Goal: Task Accomplishment & Management: Complete application form

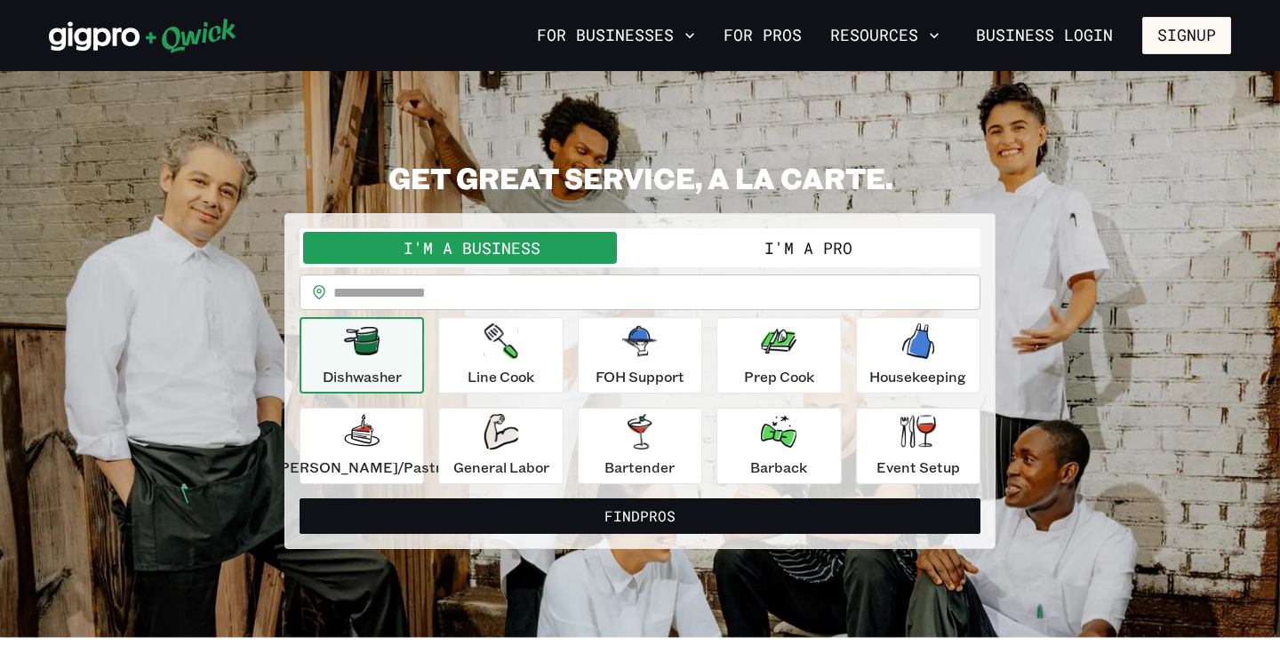
click at [797, 242] on button "I'm a Pro" at bounding box center [808, 248] width 337 height 32
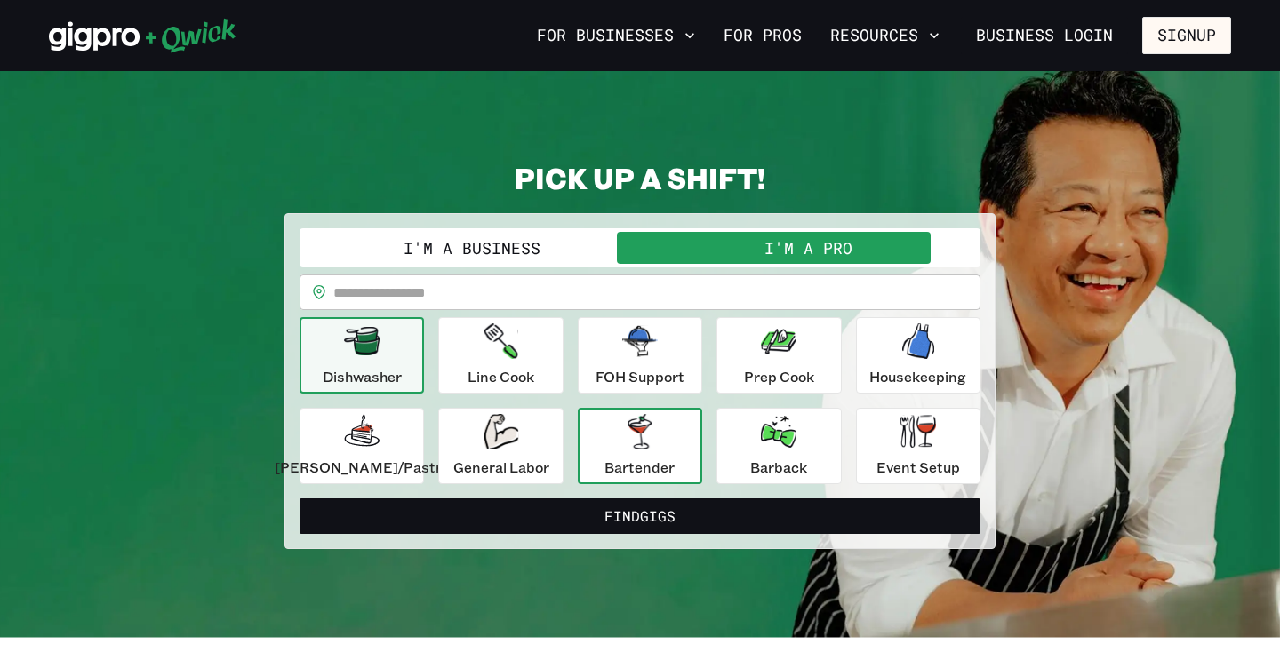
click at [636, 455] on div "Bartender" at bounding box center [639, 446] width 70 height 64
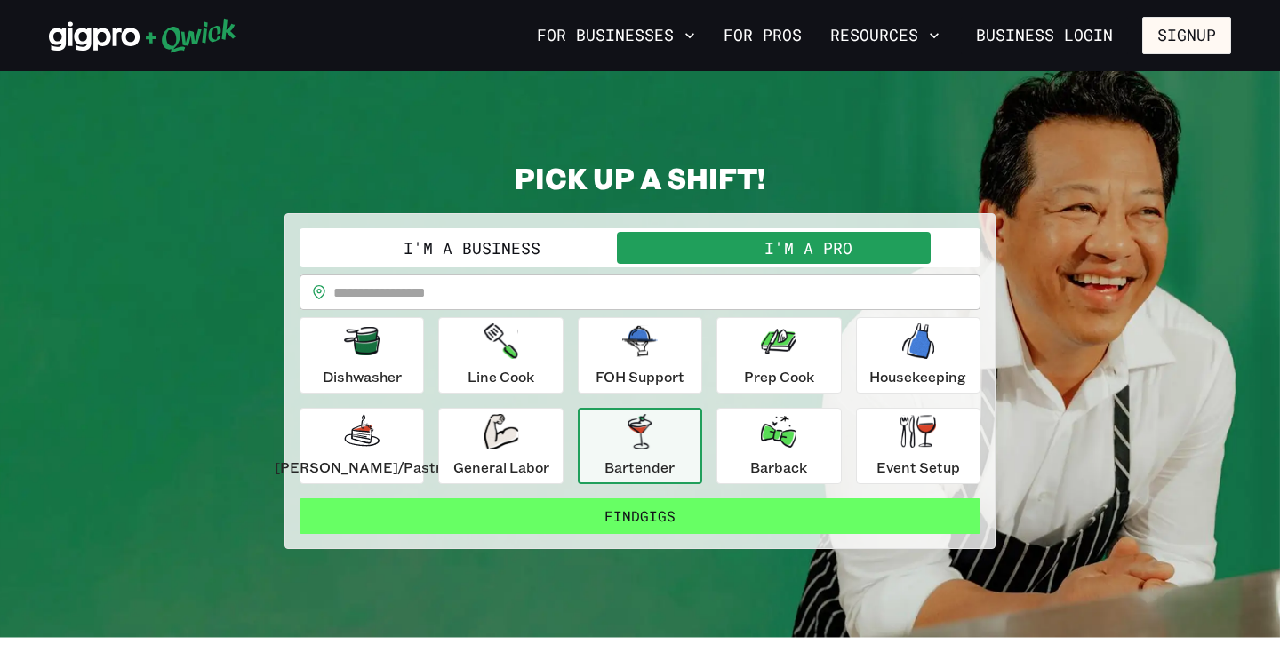
click at [635, 518] on button "Find Gigs" at bounding box center [640, 517] width 681 height 36
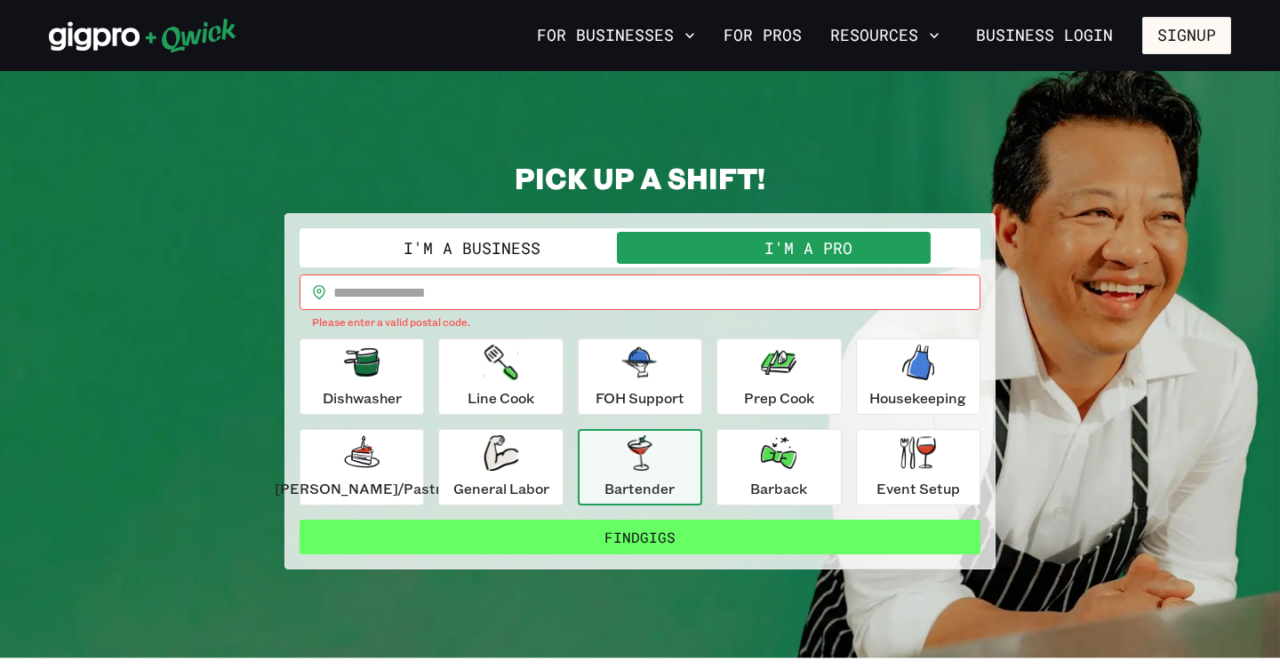
click at [636, 536] on button "Find Gigs" at bounding box center [640, 538] width 681 height 36
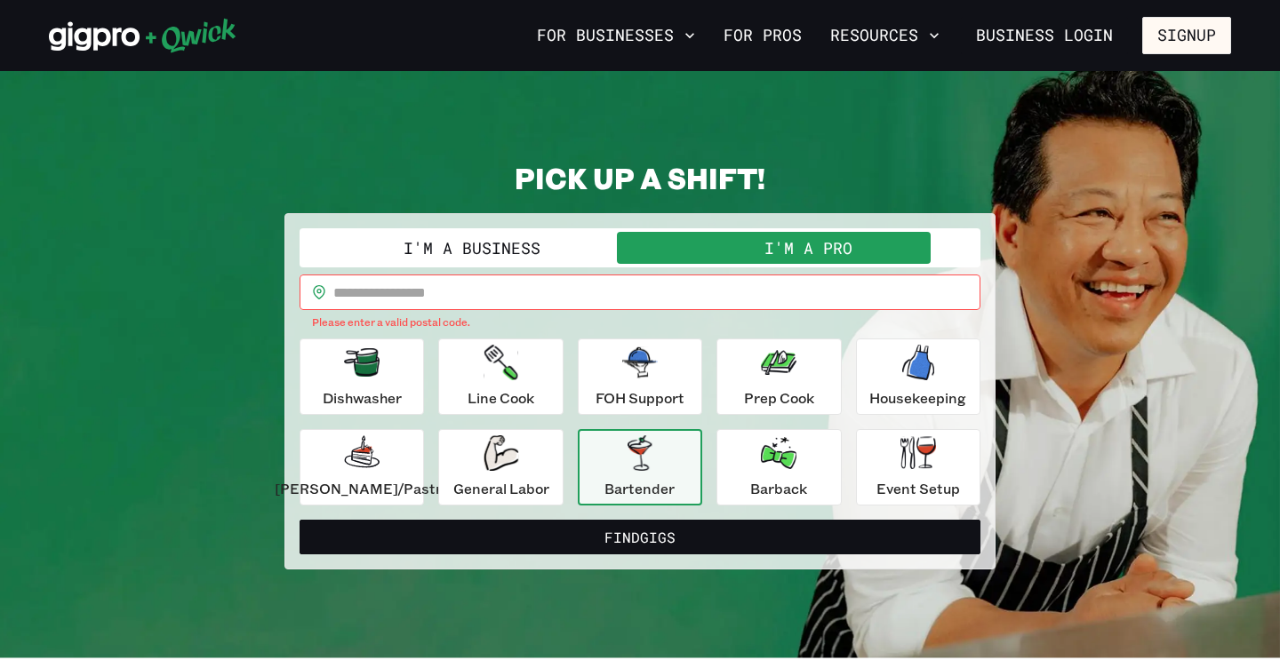
click at [636, 474] on div "Bartender" at bounding box center [639, 468] width 70 height 64
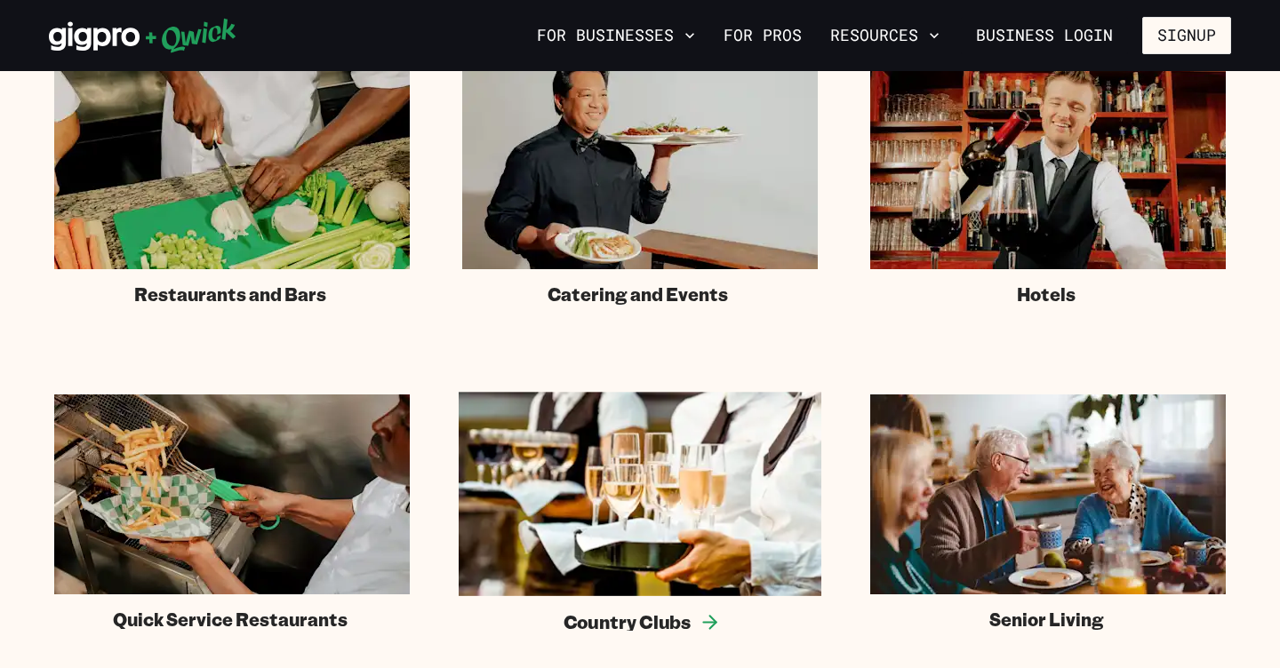
scroll to position [1169, 0]
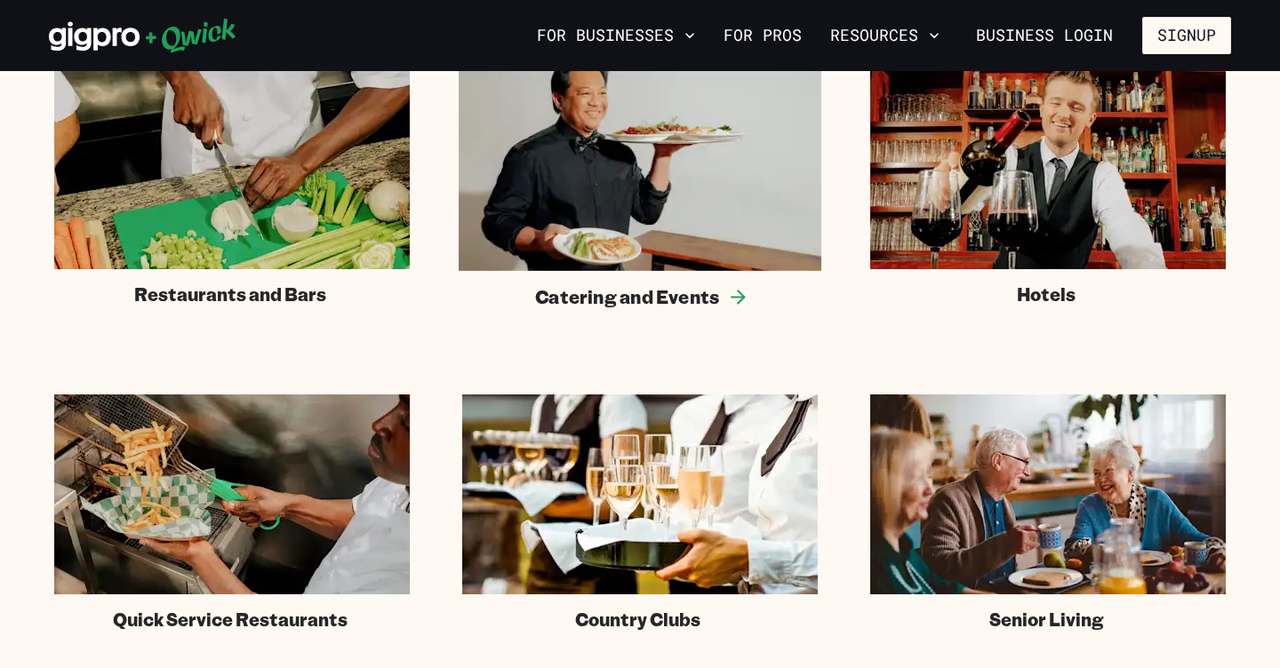
click at [656, 182] on img at bounding box center [640, 169] width 363 height 204
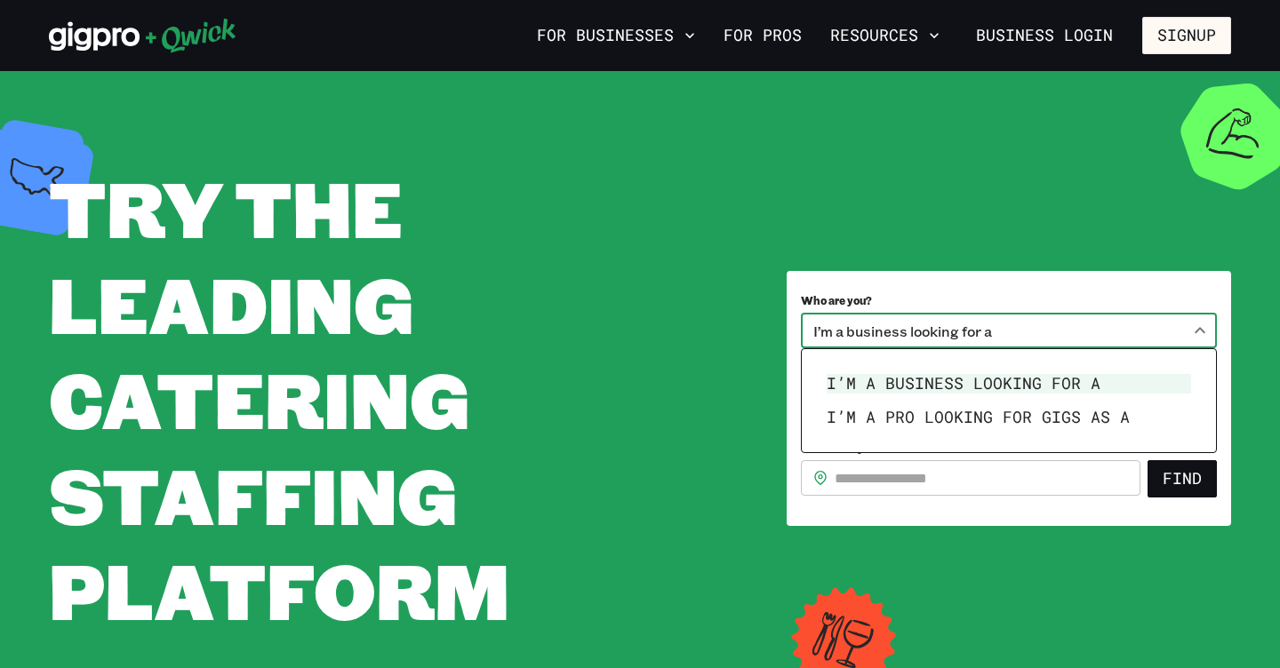
click at [1204, 332] on body "**********" at bounding box center [640, 334] width 1280 height 668
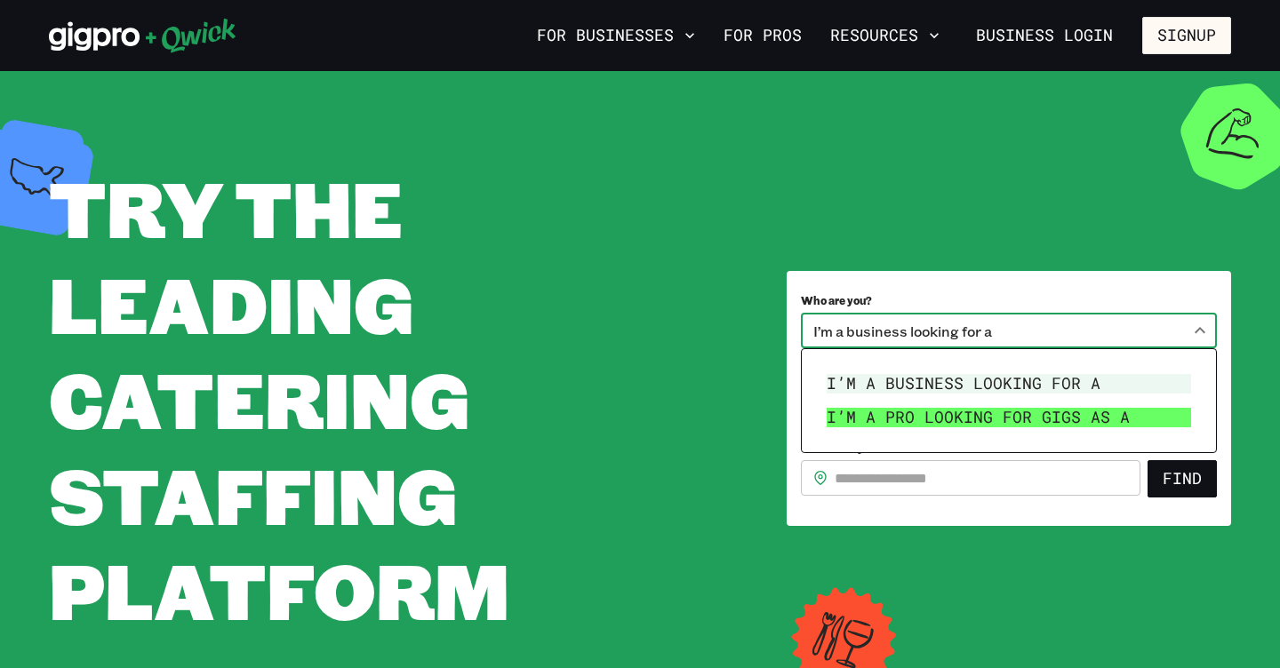
click at [1076, 417] on li "I’m a pro looking for Gigs as a" at bounding box center [1009, 418] width 379 height 34
type input "***"
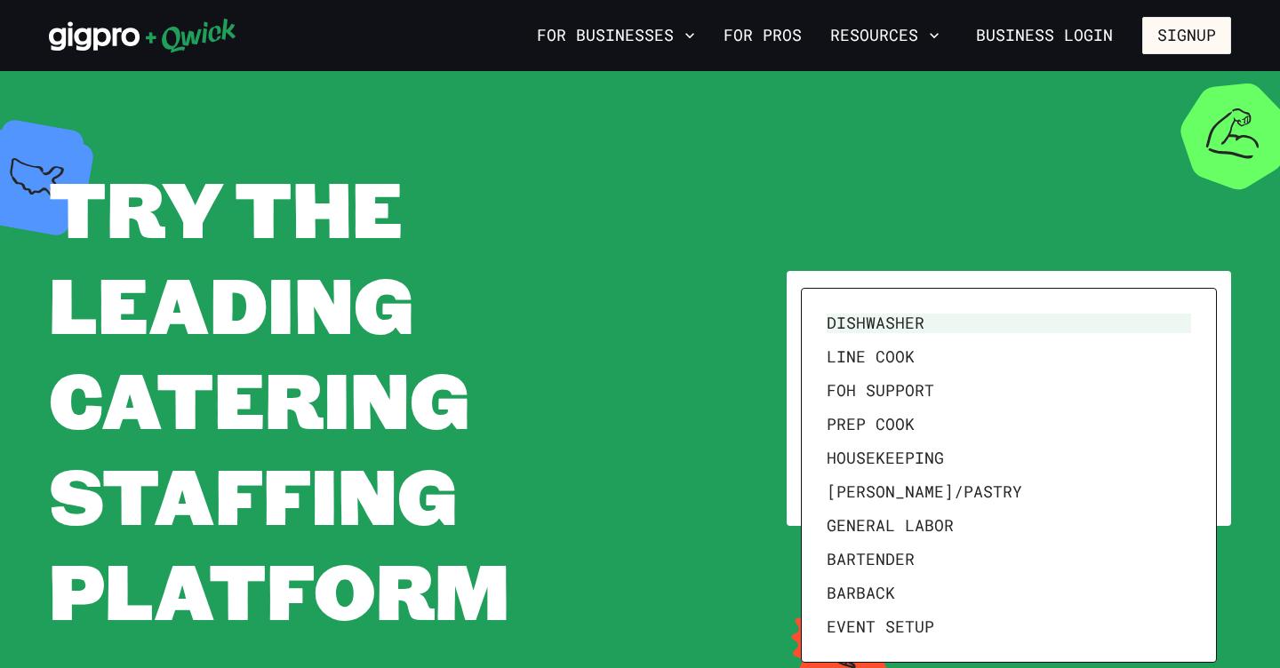
click at [1196, 400] on body "**********" at bounding box center [640, 334] width 1280 height 668
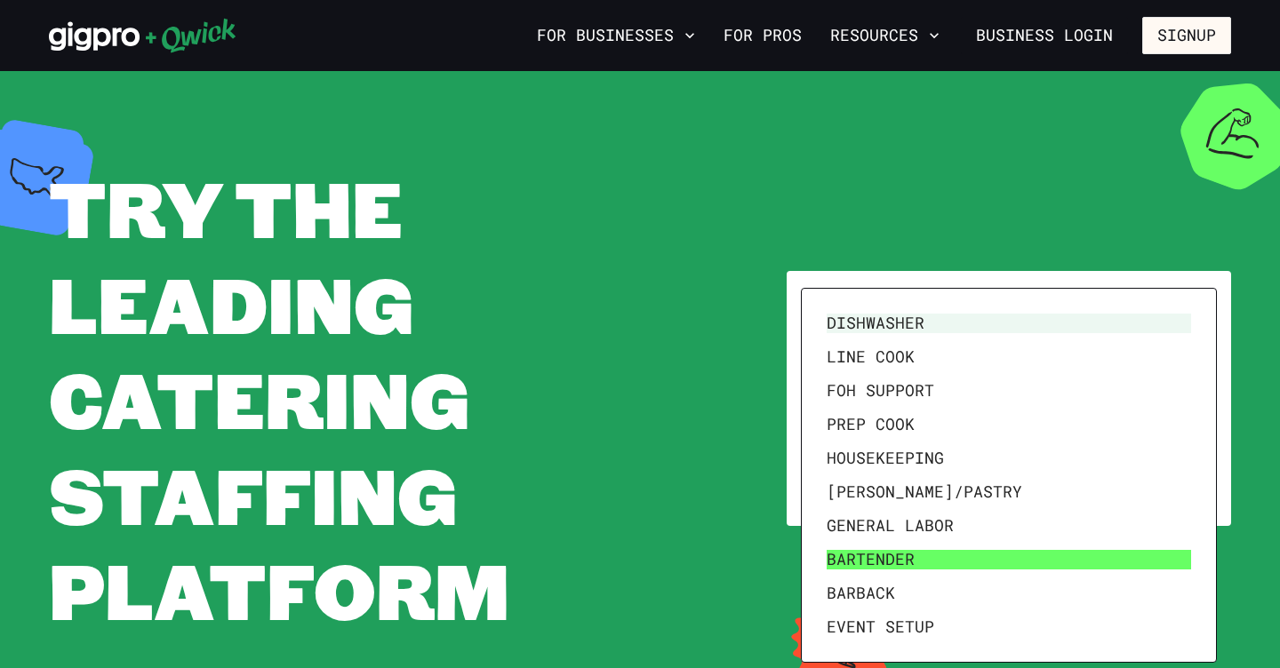
click at [945, 548] on li "Bartender" at bounding box center [1009, 560] width 379 height 34
type input "*********"
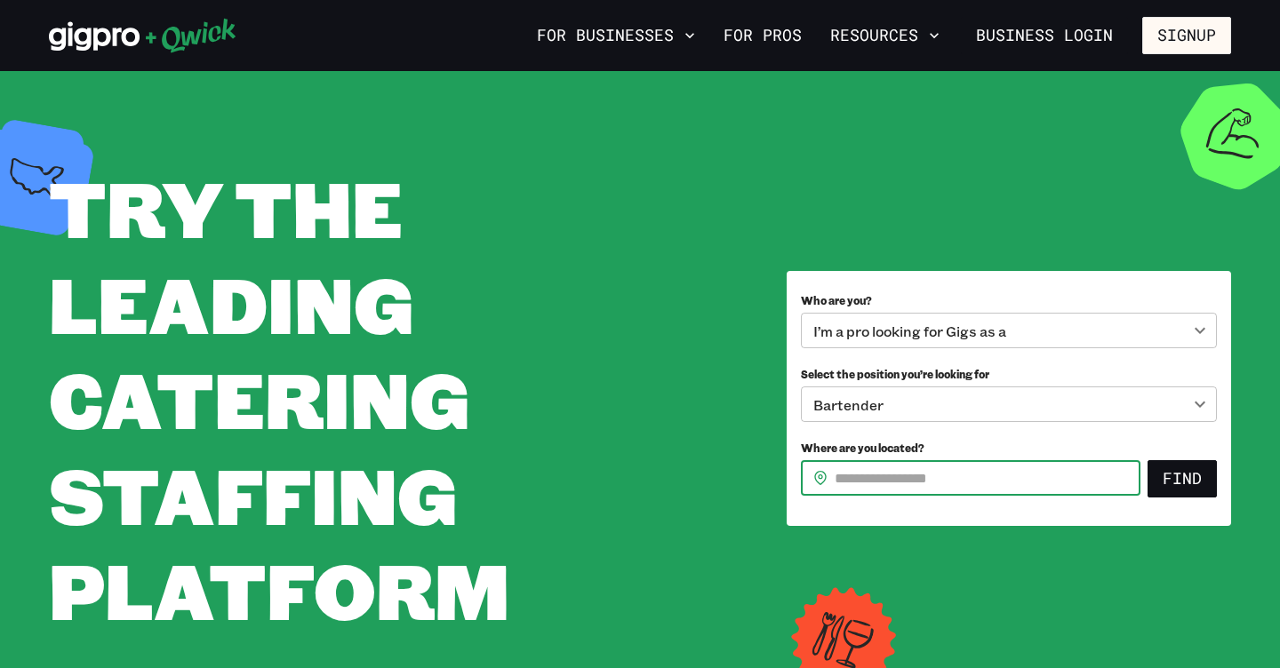
click at [967, 476] on input "Where are you located?" at bounding box center [988, 478] width 306 height 36
type input "*****"
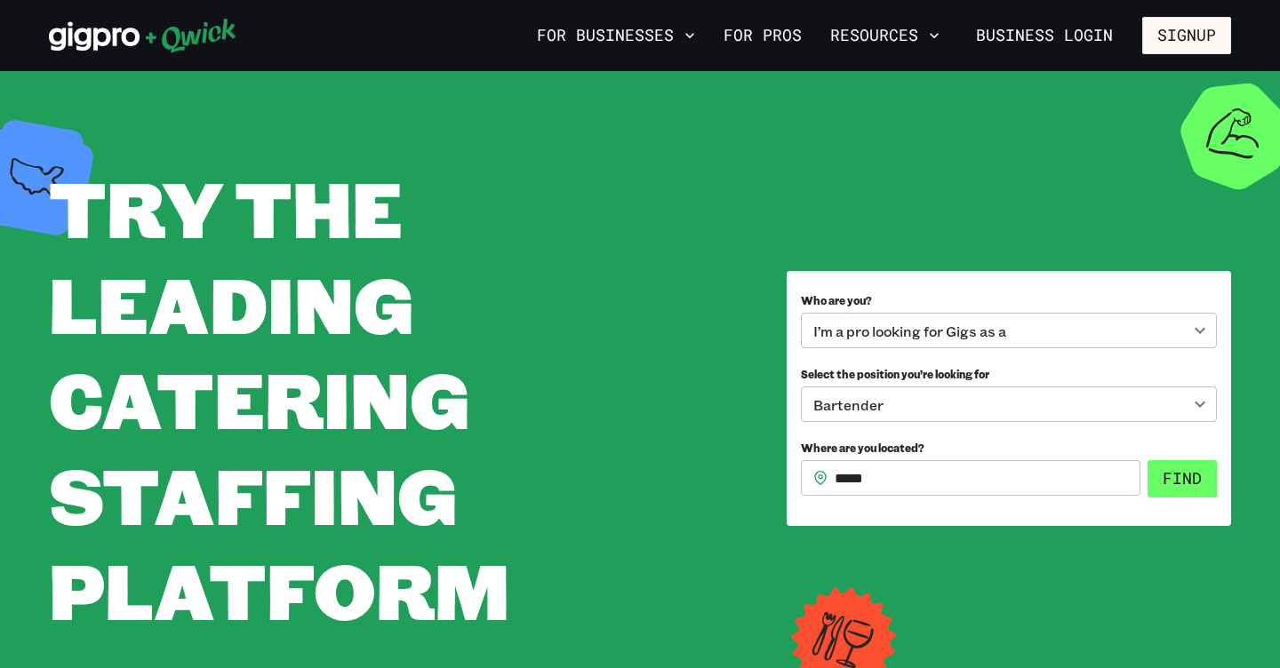
click at [1174, 484] on button "Find" at bounding box center [1182, 478] width 69 height 37
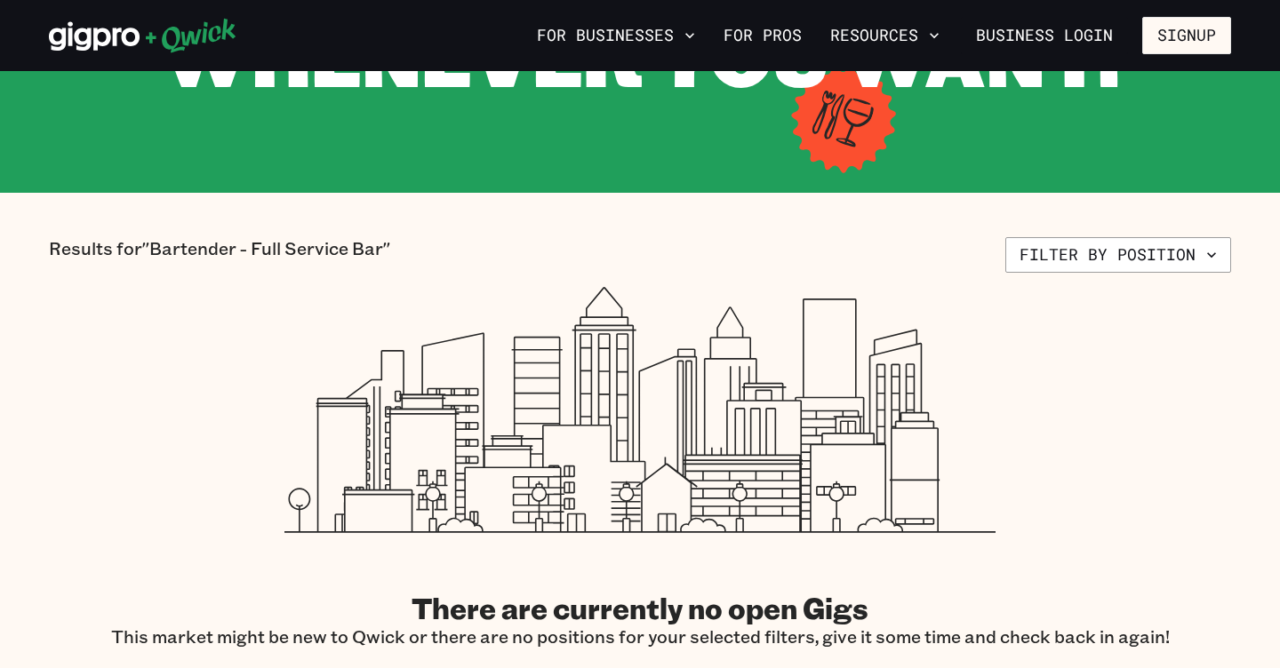
scroll to position [195, 0]
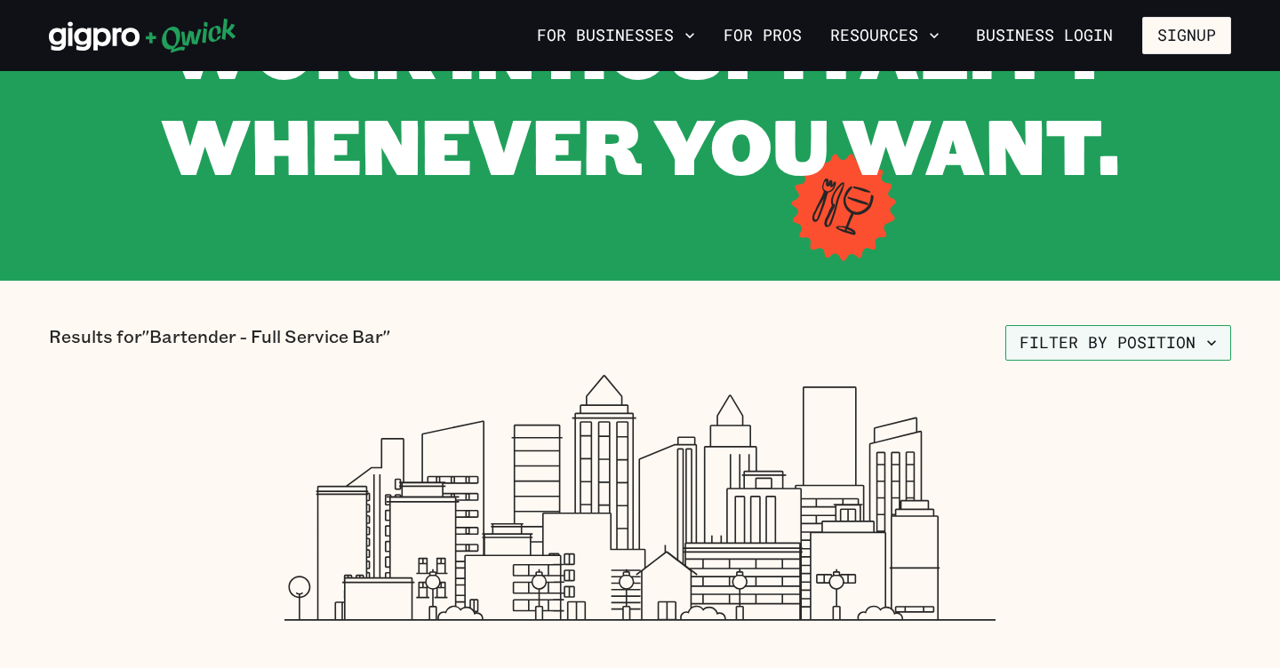
click at [1217, 341] on icon "button" at bounding box center [1212, 343] width 18 height 18
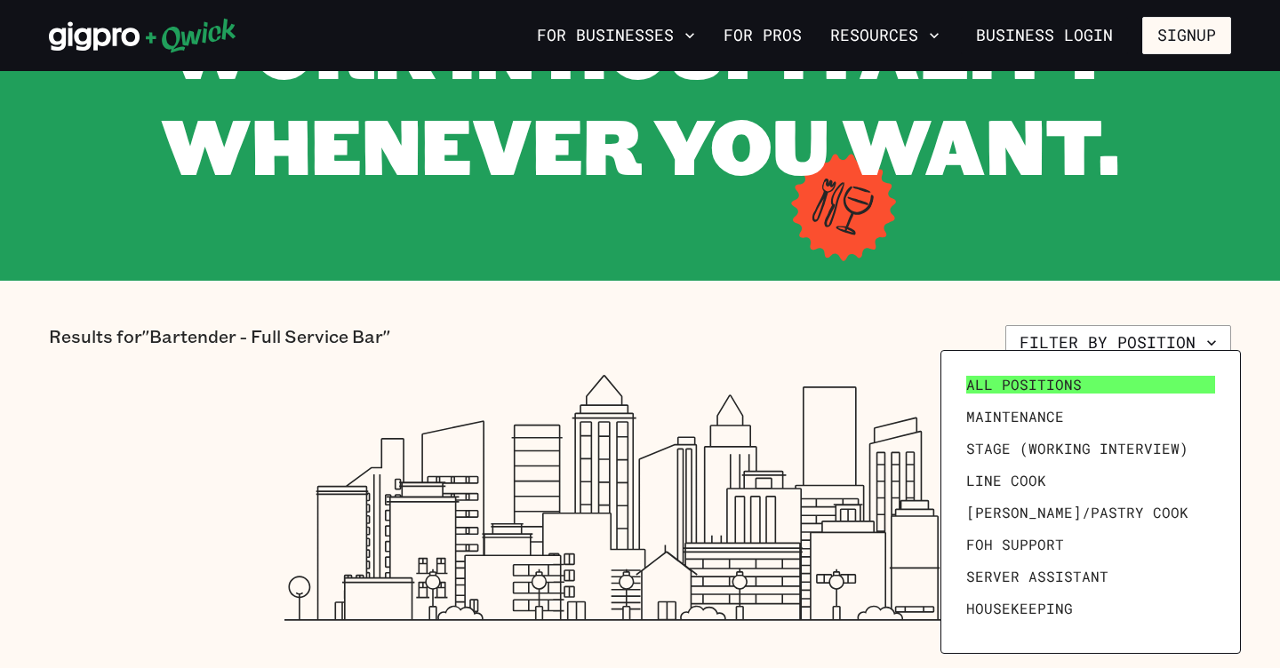
click at [1027, 385] on span "All Positions" at bounding box center [1024, 385] width 116 height 18
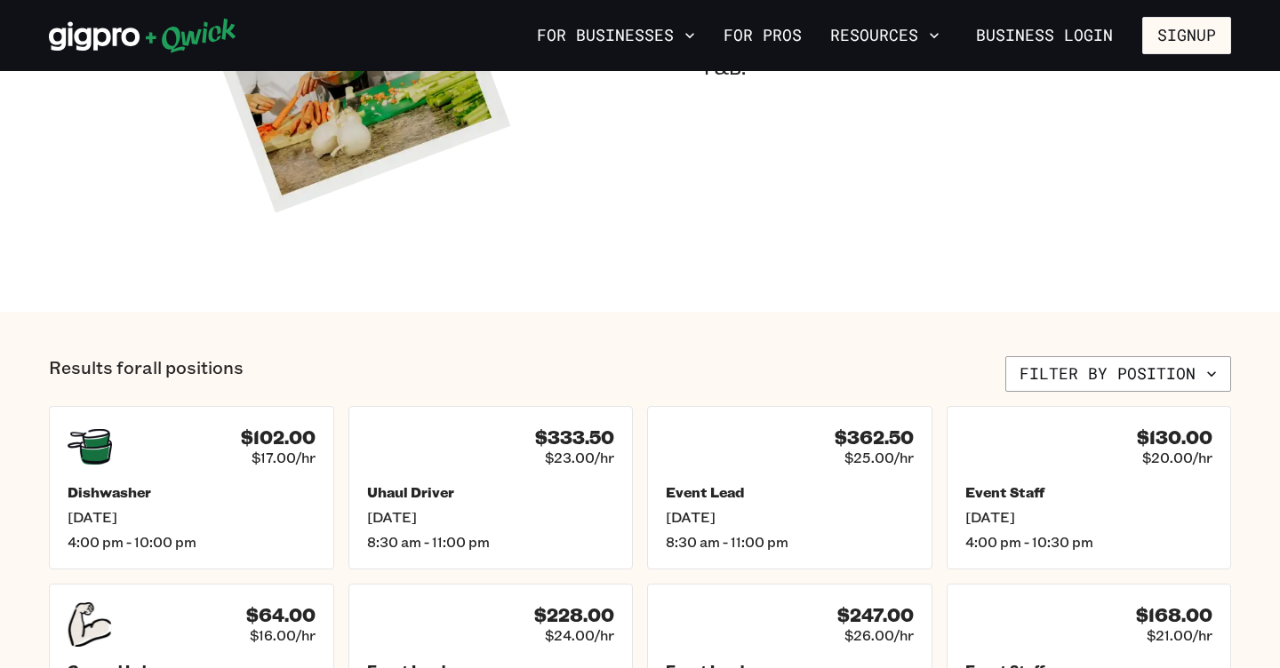
scroll to position [584, 0]
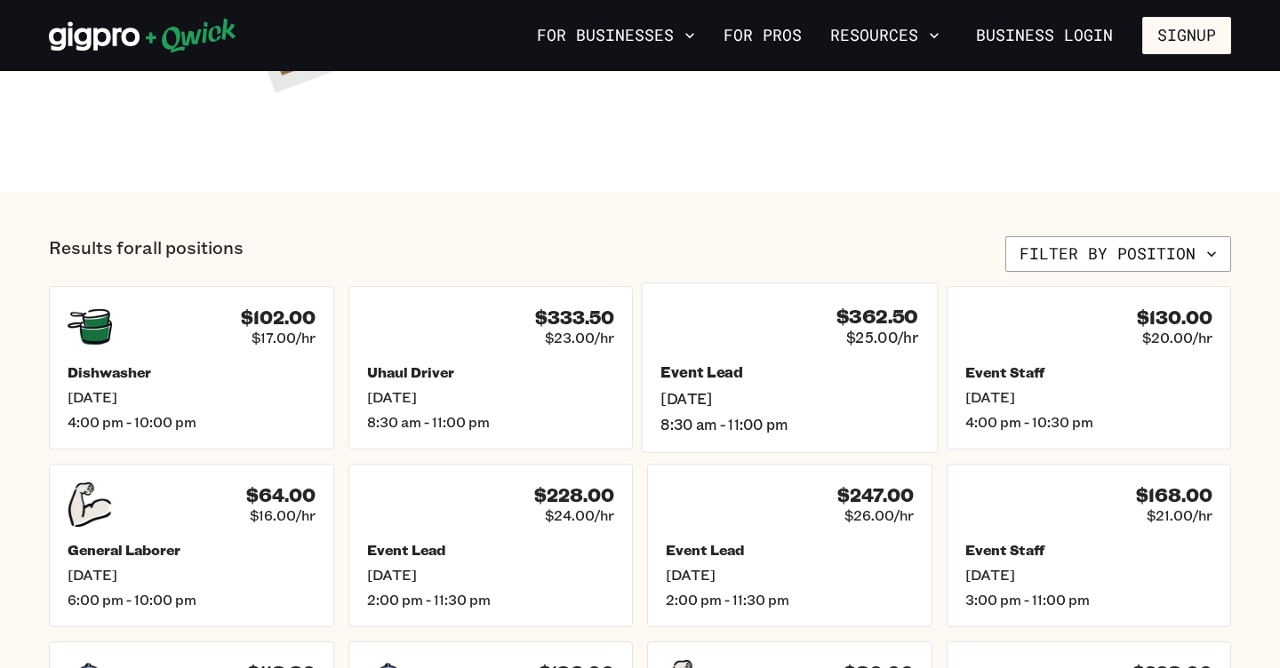
click at [780, 370] on h5 "Event Lead" at bounding box center [789, 373] width 258 height 19
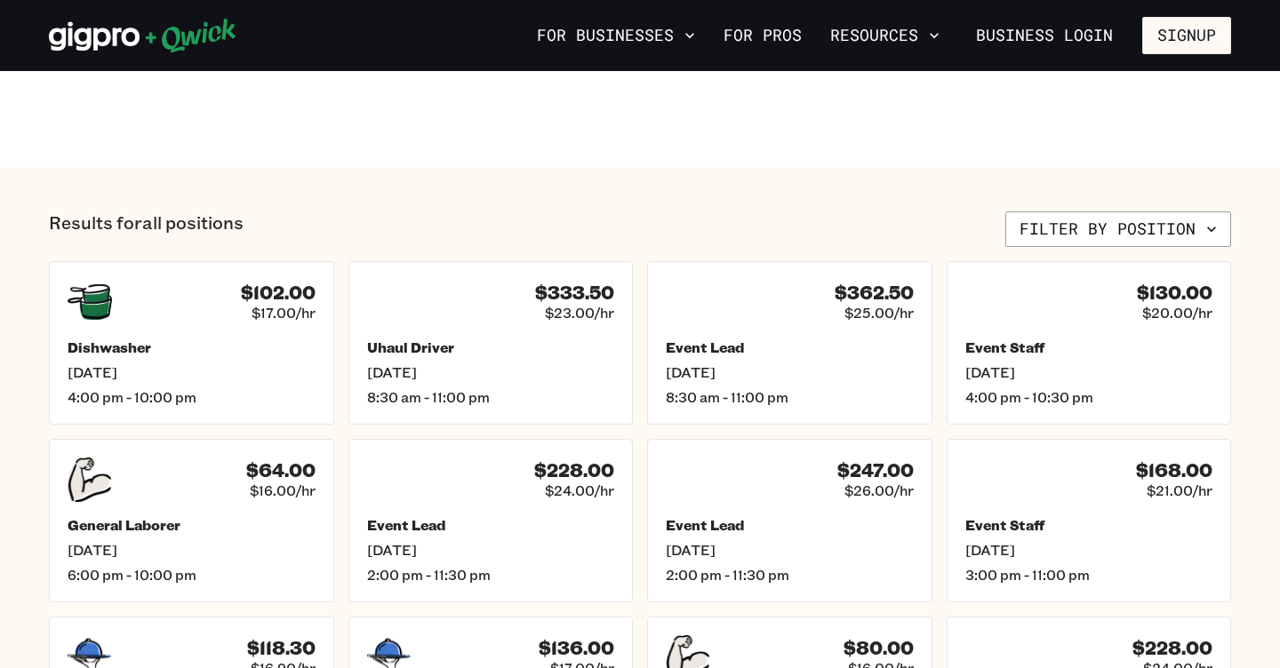
scroll to position [589, 0]
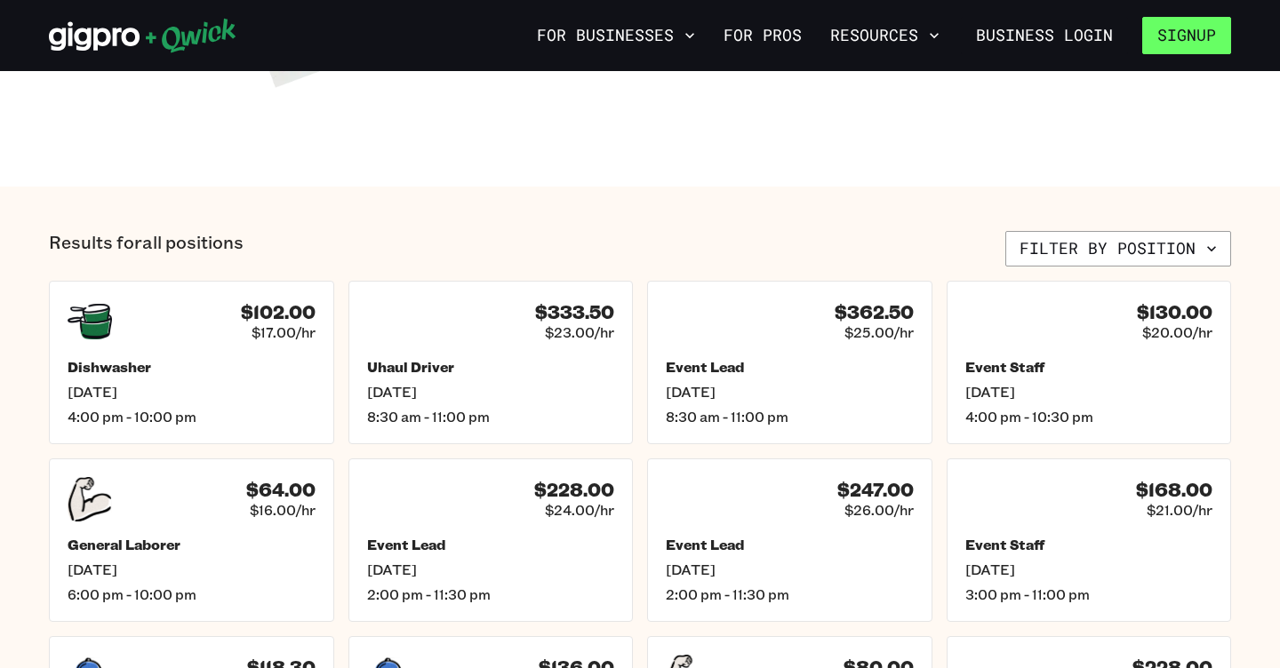
click at [1180, 37] on button "Signup" at bounding box center [1186, 35] width 89 height 37
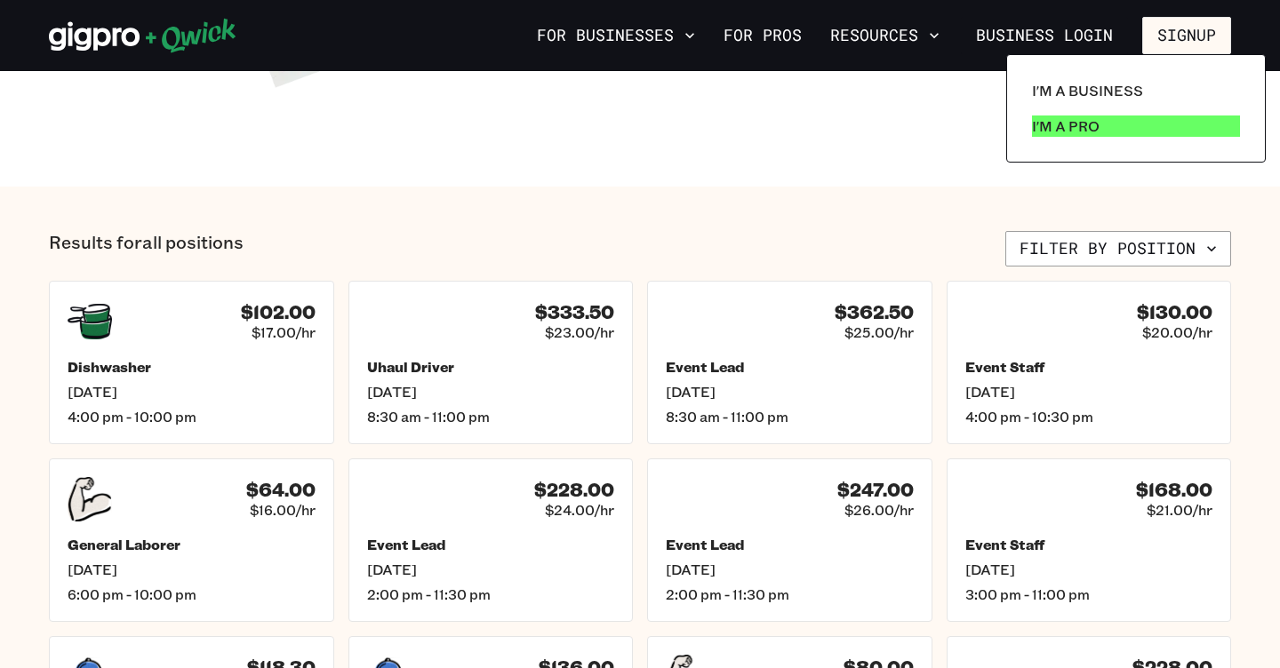
click at [1110, 124] on link "I'm a Pro" at bounding box center [1136, 126] width 222 height 36
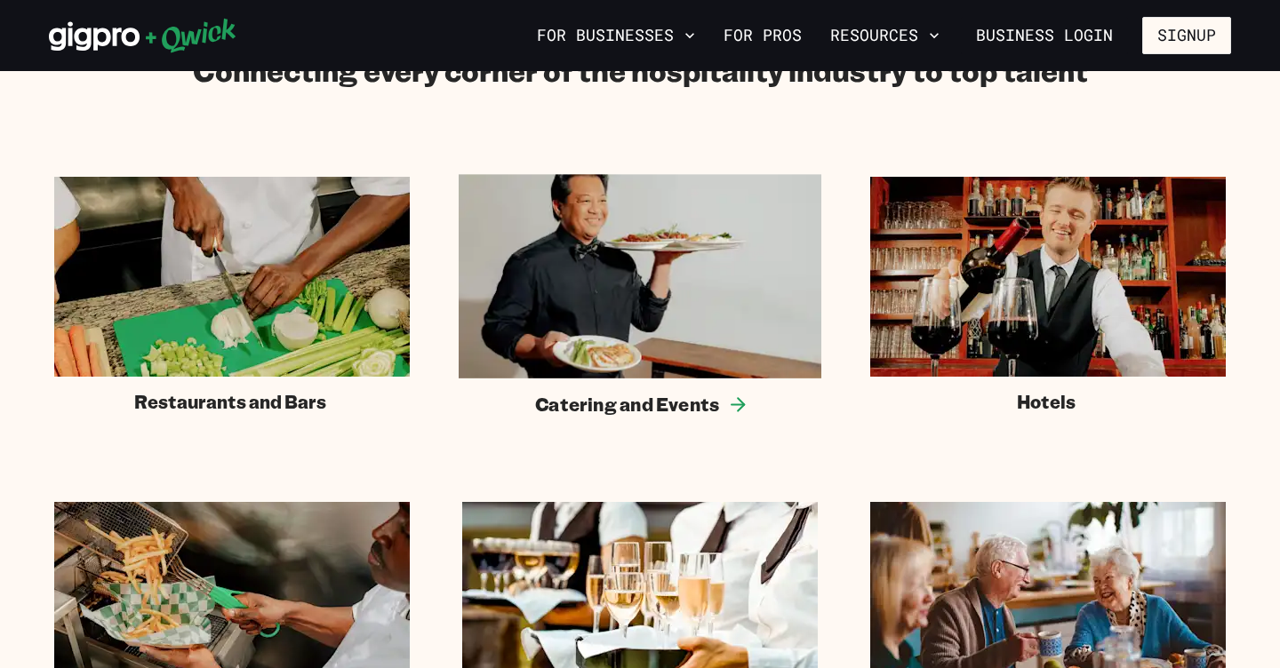
scroll to position [1036, 0]
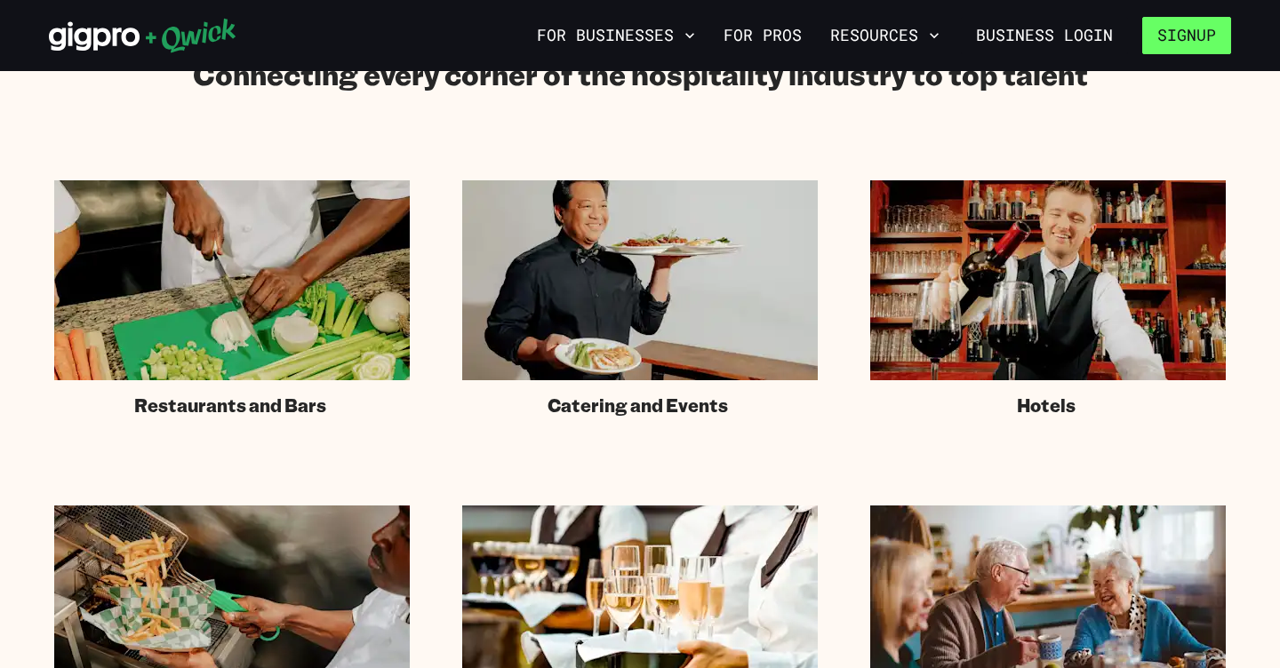
click at [1197, 37] on button "Signup" at bounding box center [1186, 35] width 89 height 37
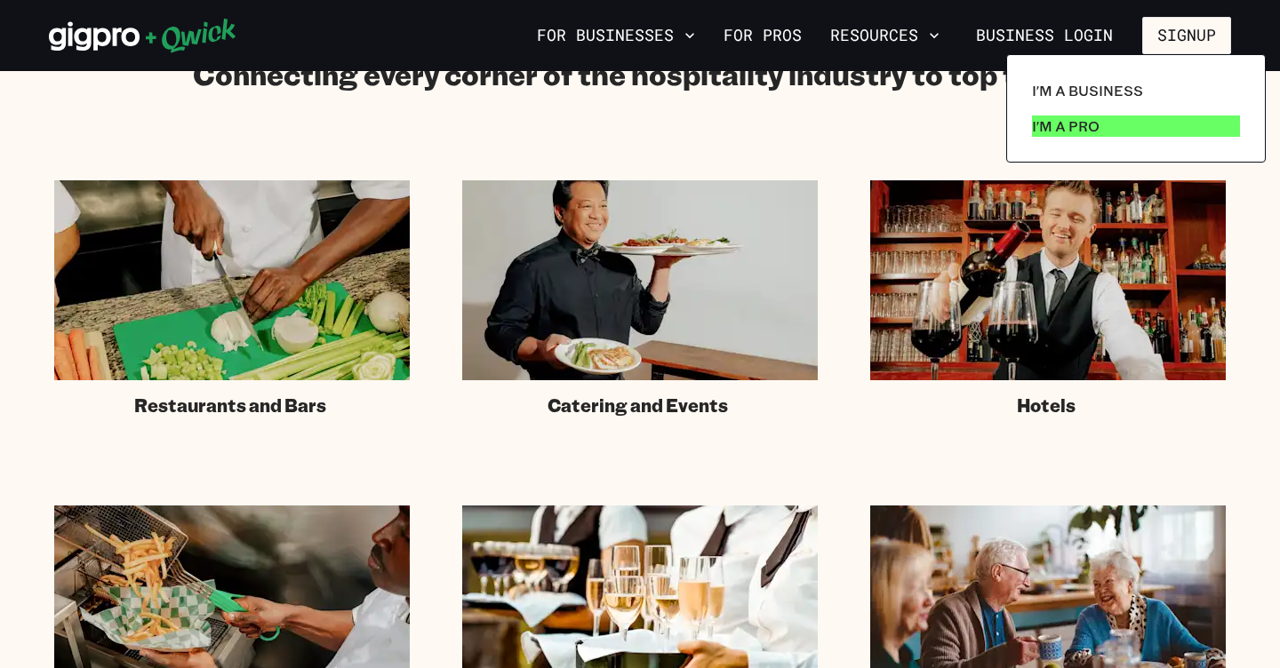
click at [1108, 133] on link "I'm a Pro" at bounding box center [1136, 126] width 222 height 36
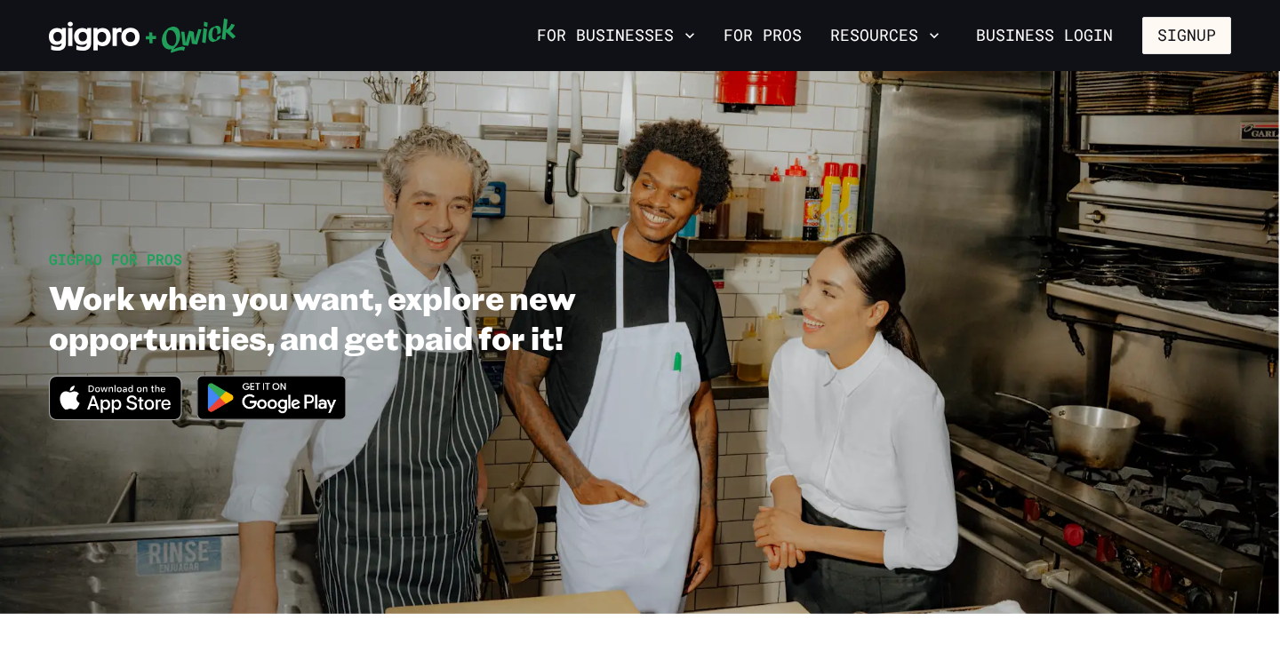
click at [101, 399] on icon "Download on the App Store" at bounding box center [115, 398] width 131 height 43
